Goal: Task Accomplishment & Management: Manage account settings

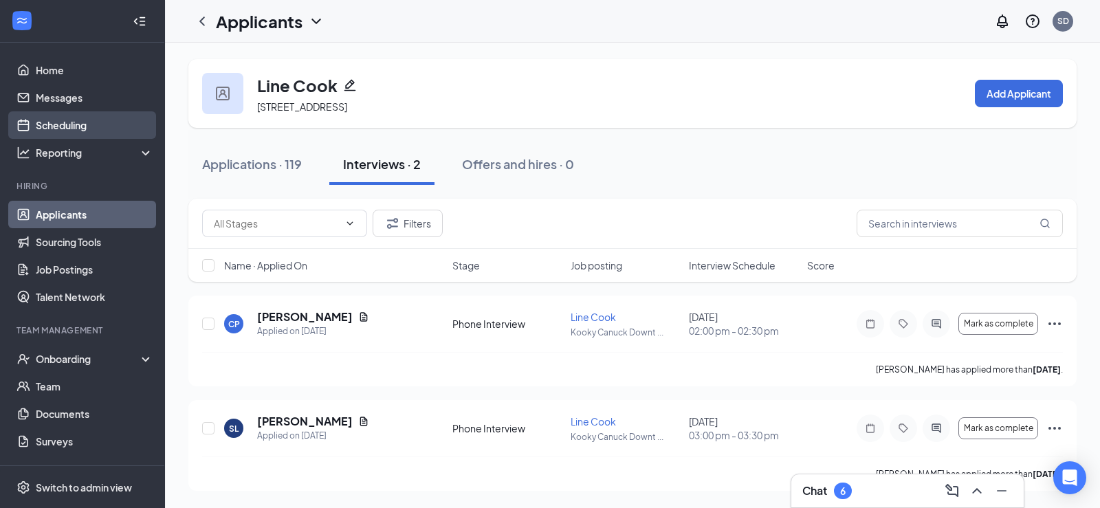
click at [98, 117] on link "Scheduling" at bounding box center [95, 125] width 118 height 28
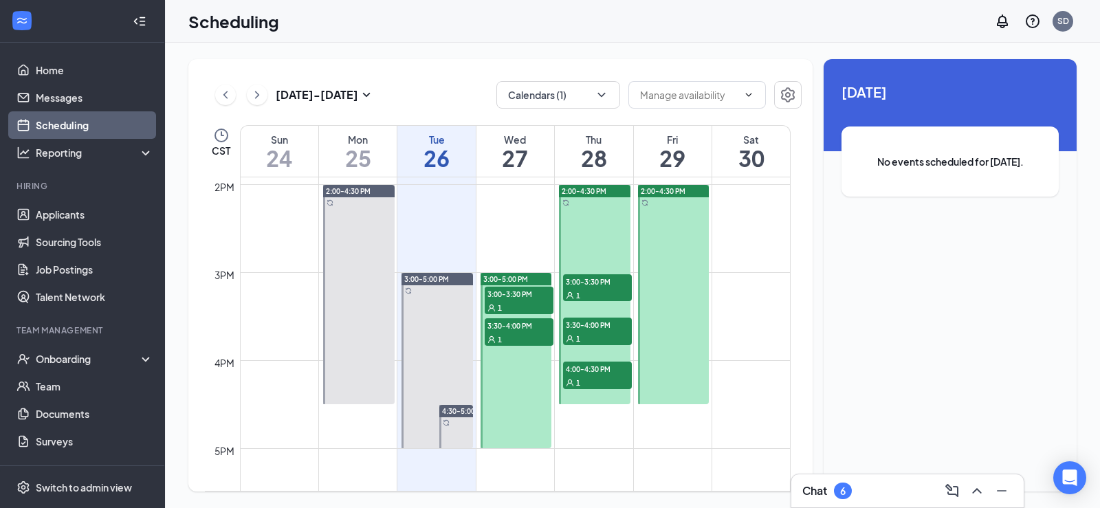
scroll to position [1226, 0]
click at [651, 228] on div at bounding box center [674, 293] width 72 height 219
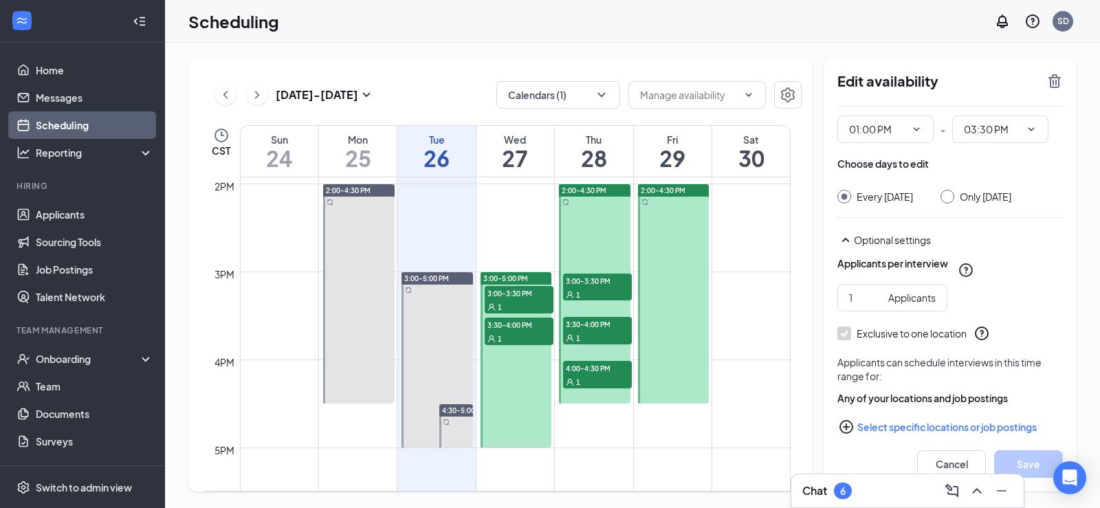
scroll to position [50, 0]
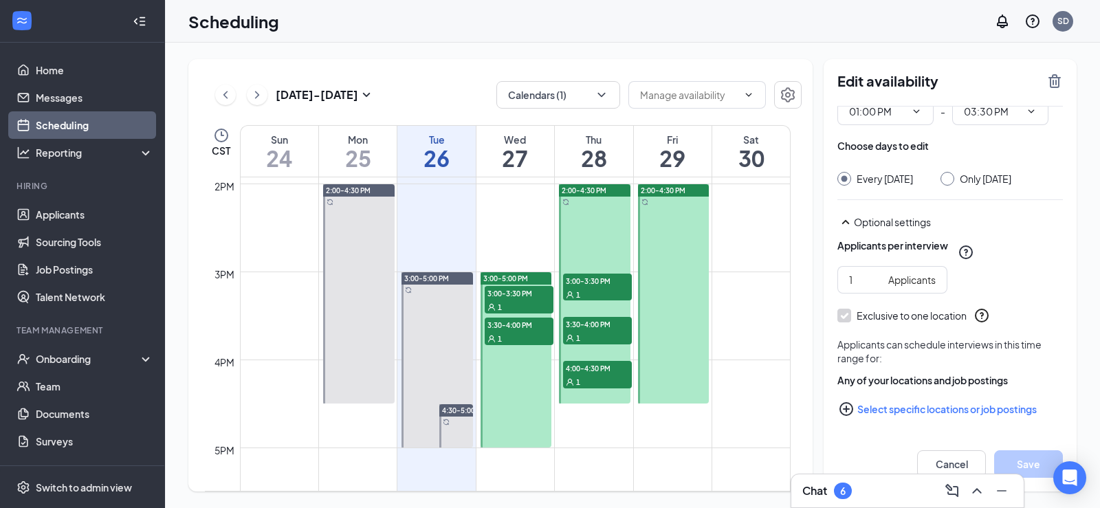
click at [594, 250] on div at bounding box center [595, 293] width 72 height 219
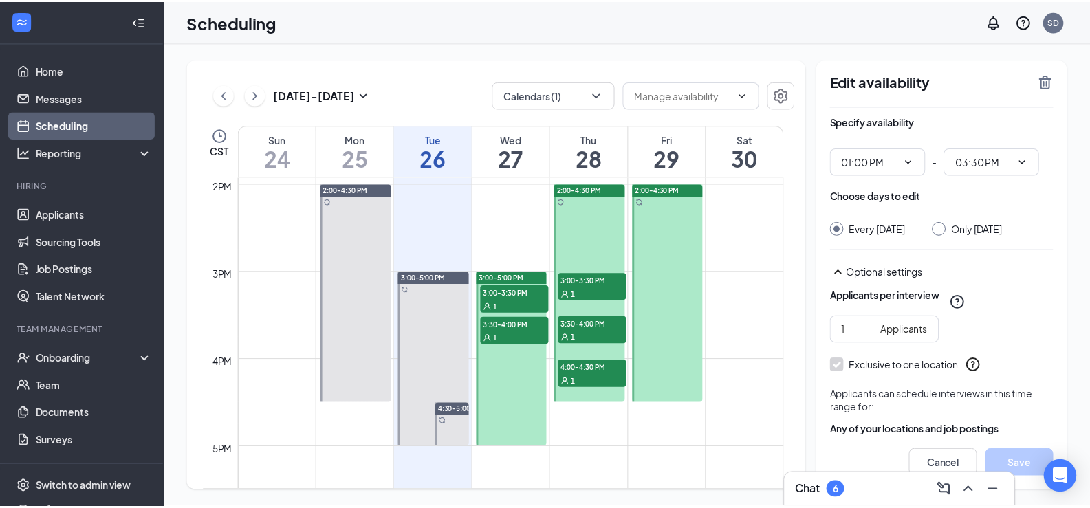
scroll to position [64, 0]
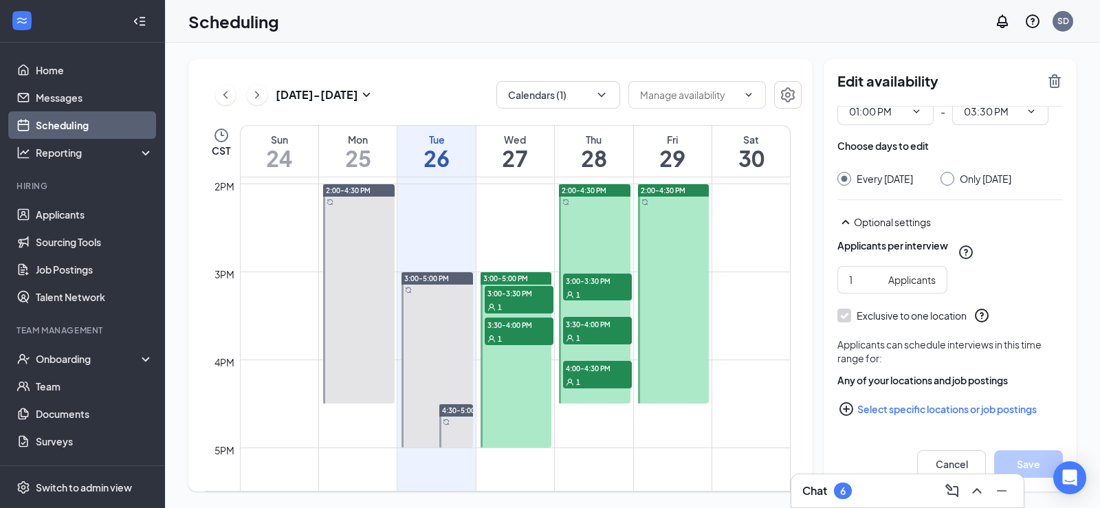
click at [580, 297] on span "1" at bounding box center [578, 295] width 4 height 10
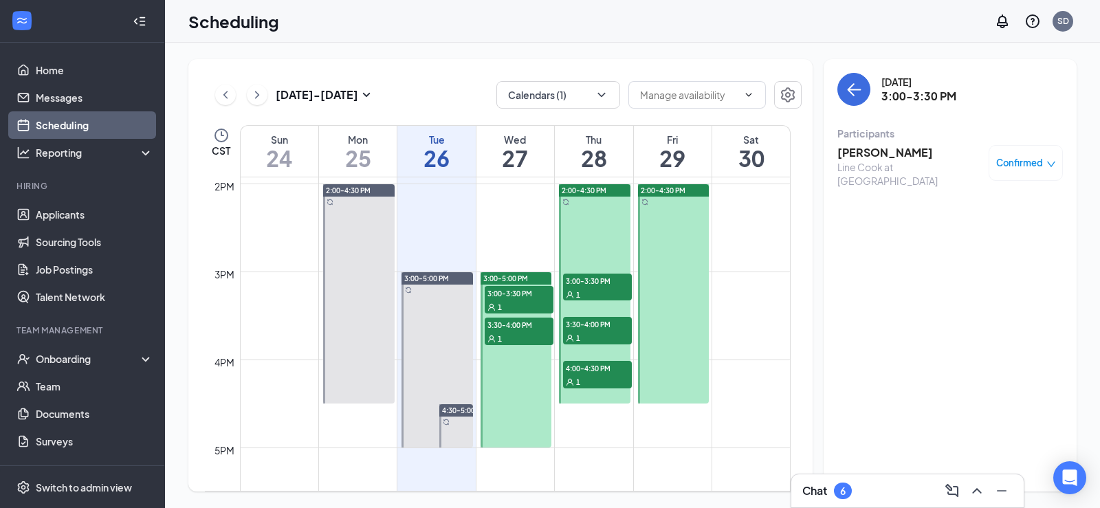
click at [582, 341] on div "1" at bounding box center [597, 338] width 69 height 14
click at [589, 379] on div "1" at bounding box center [597, 382] width 69 height 14
click at [576, 323] on span "3:30-4:00 PM" at bounding box center [597, 324] width 69 height 14
click at [585, 285] on span "3:00-3:30 PM" at bounding box center [597, 281] width 69 height 14
click at [521, 294] on span "3:00-3:30 PM" at bounding box center [519, 293] width 69 height 14
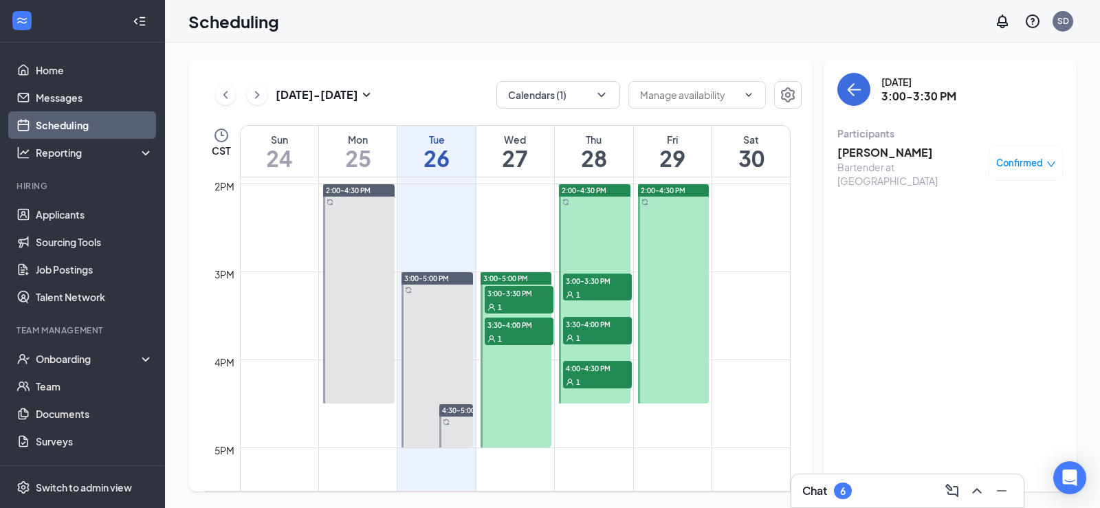
click at [519, 342] on div "1" at bounding box center [519, 339] width 69 height 14
click at [30, 21] on div at bounding box center [22, 21] width 25 height 25
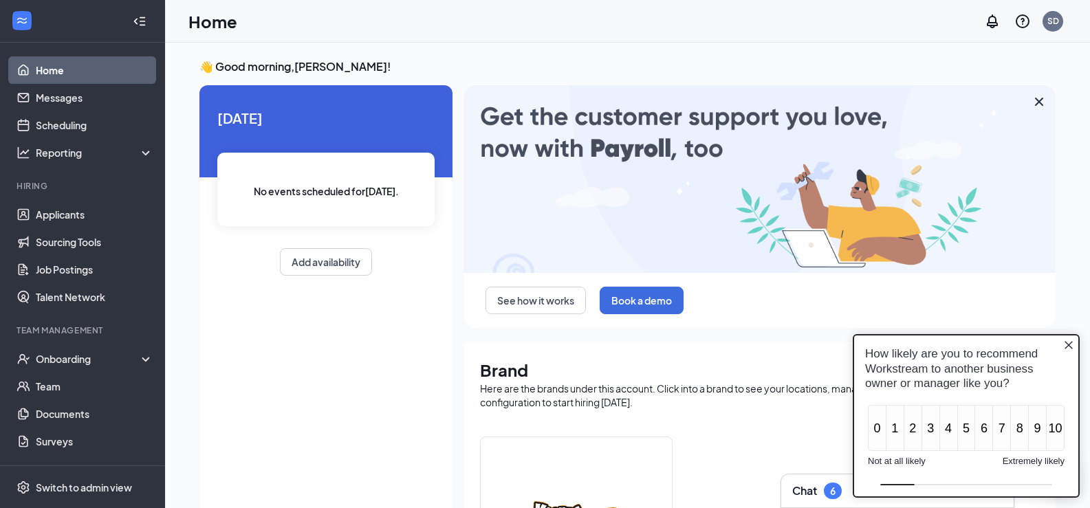
click at [1072, 347] on icon "Close button" at bounding box center [1068, 345] width 11 height 11
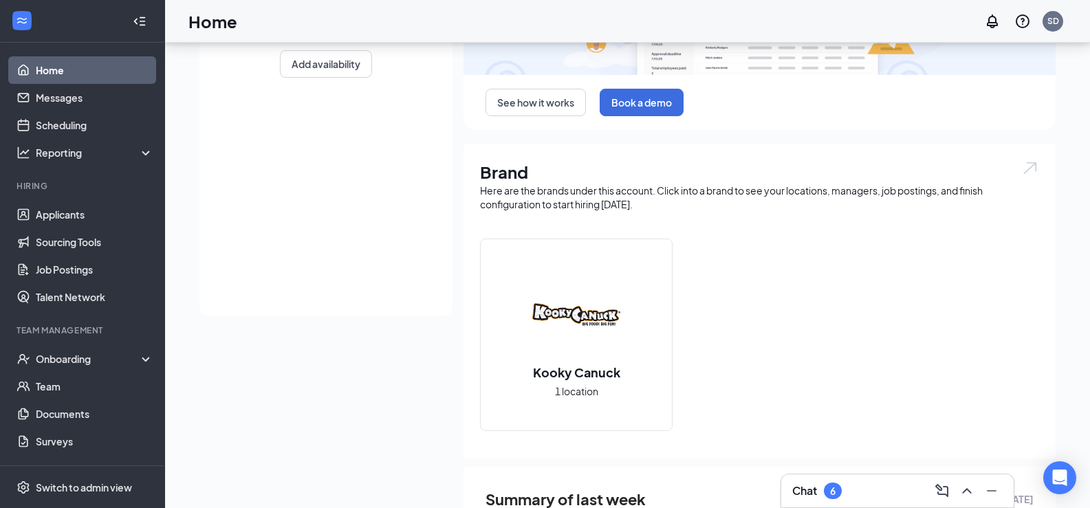
scroll to position [206, 0]
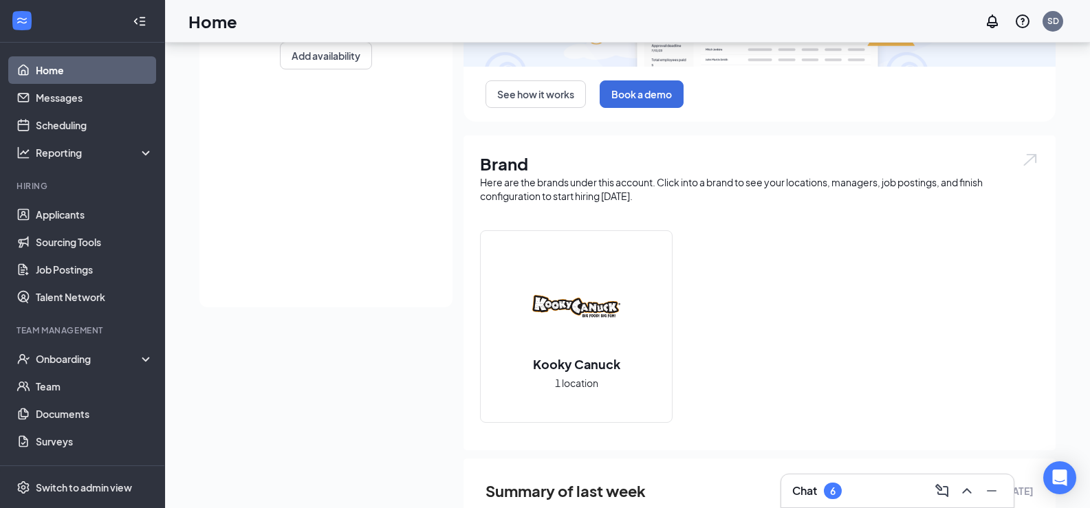
click at [892, 492] on div "Chat 6" at bounding box center [897, 491] width 210 height 22
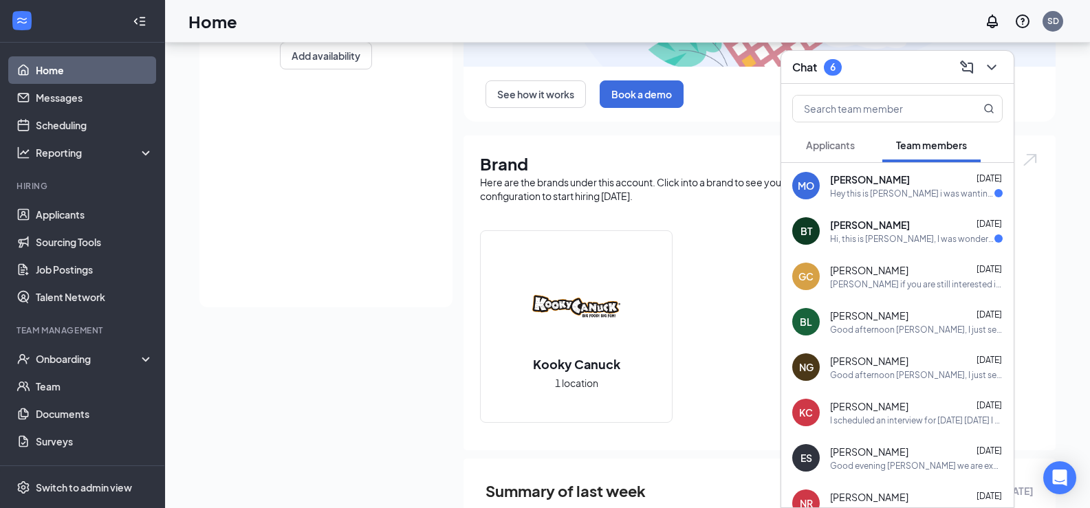
click at [939, 235] on div "Hi, this is [PERSON_NAME], I was wondering what to do if I am at the location a…" at bounding box center [912, 239] width 164 height 12
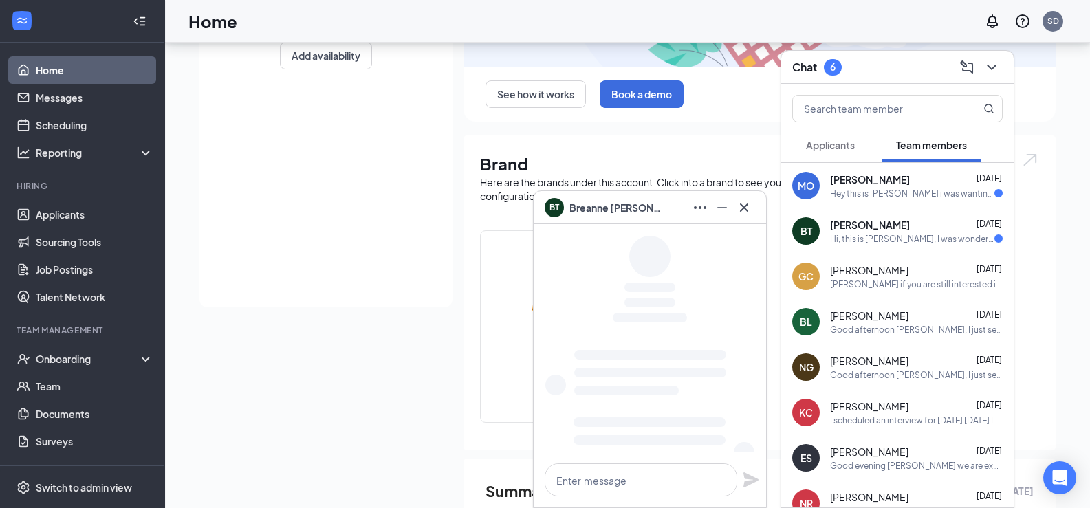
click at [620, 215] on div "BT [PERSON_NAME]" at bounding box center [605, 207] width 121 height 19
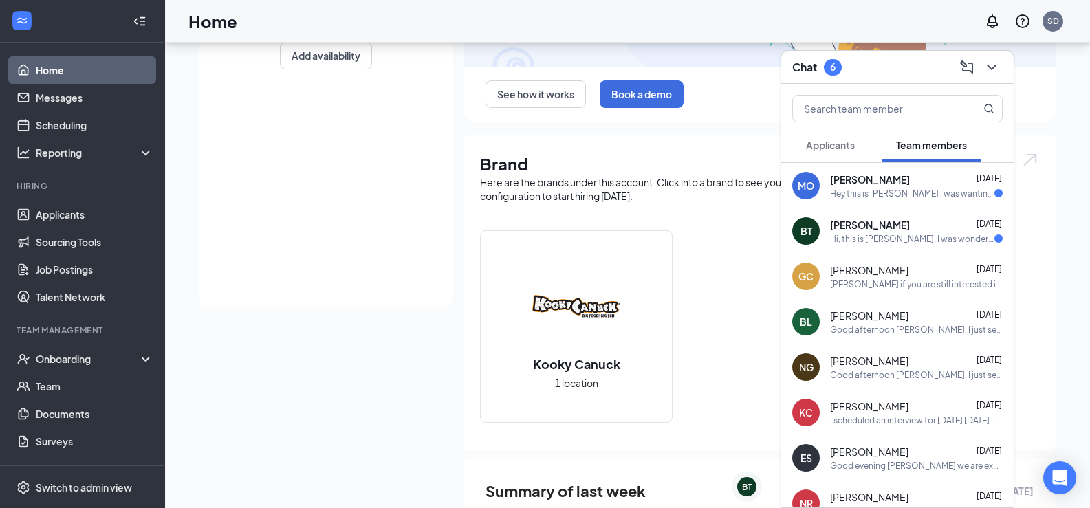
click at [875, 199] on div "MO [PERSON_NAME] [DATE] Hey this is [PERSON_NAME] i was wanting to what day and…" at bounding box center [897, 185] width 232 height 45
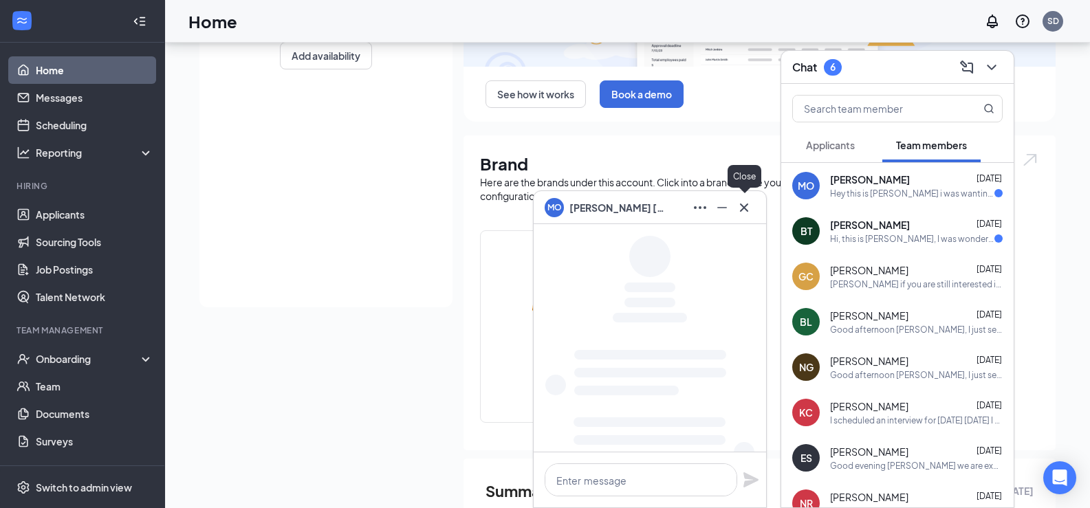
click at [749, 214] on icon "Cross" at bounding box center [744, 207] width 17 height 17
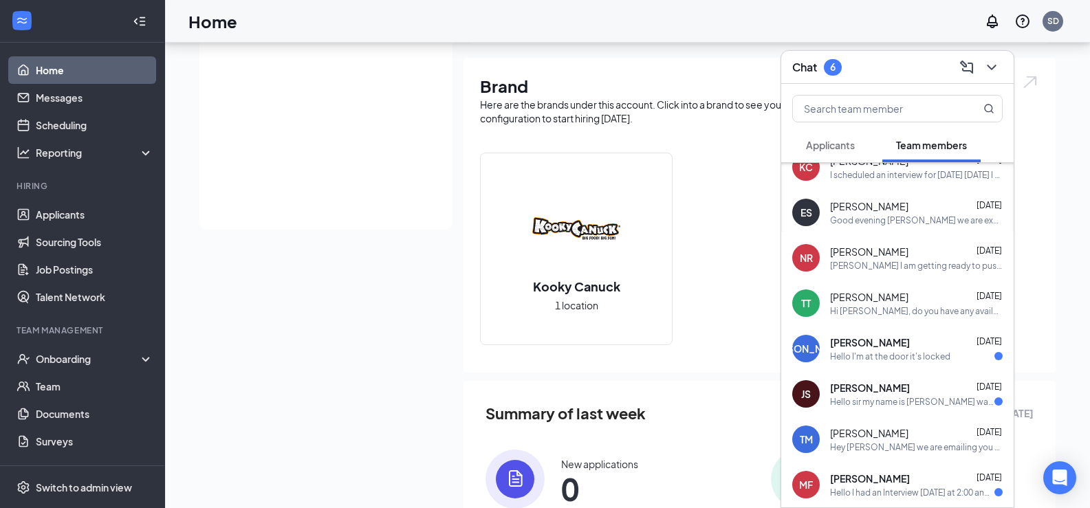
scroll to position [282, 0]
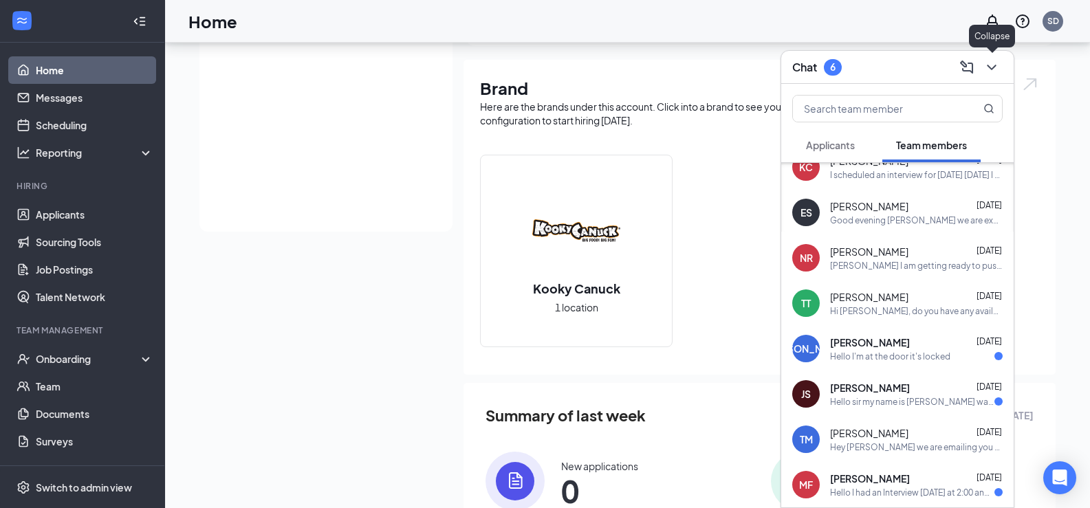
click at [996, 72] on icon "ChevronDown" at bounding box center [992, 67] width 17 height 17
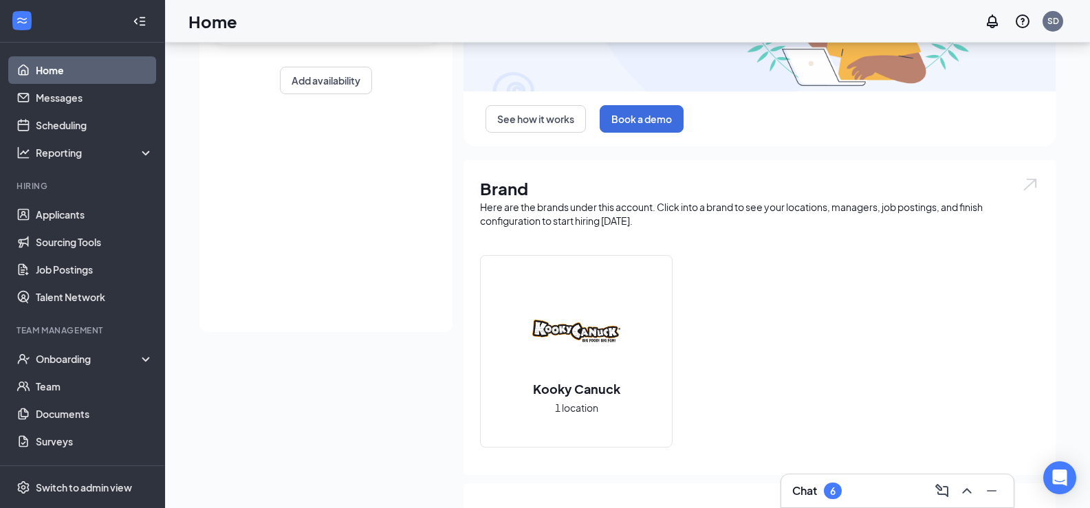
scroll to position [0, 0]
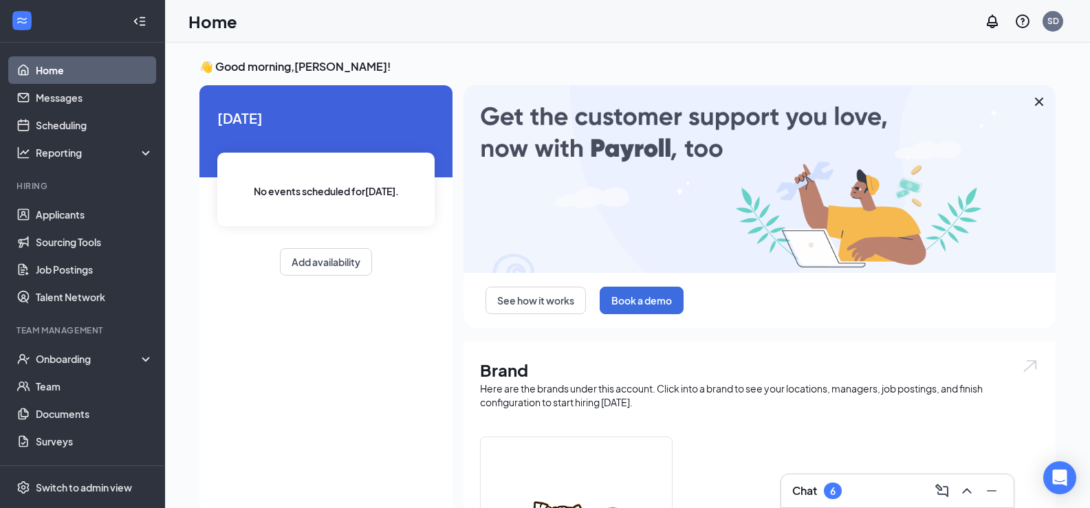
click at [89, 66] on link "Home" at bounding box center [95, 70] width 118 height 28
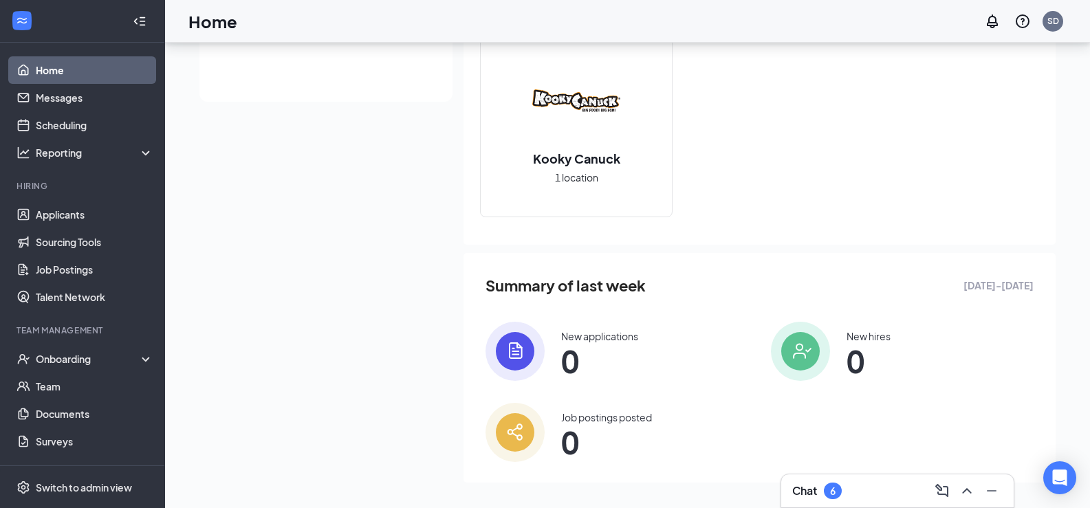
scroll to position [420, 0]
